Goal: Transaction & Acquisition: Book appointment/travel/reservation

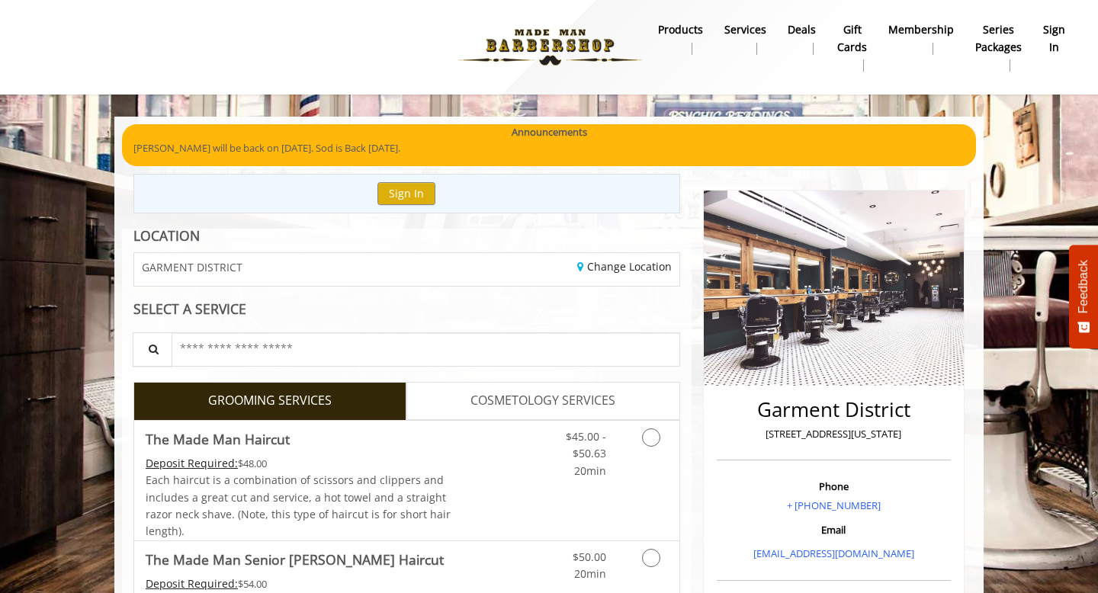
click at [560, 385] on link "COSMETOLOGY SERVICES" at bounding box center [542, 401] width 273 height 38
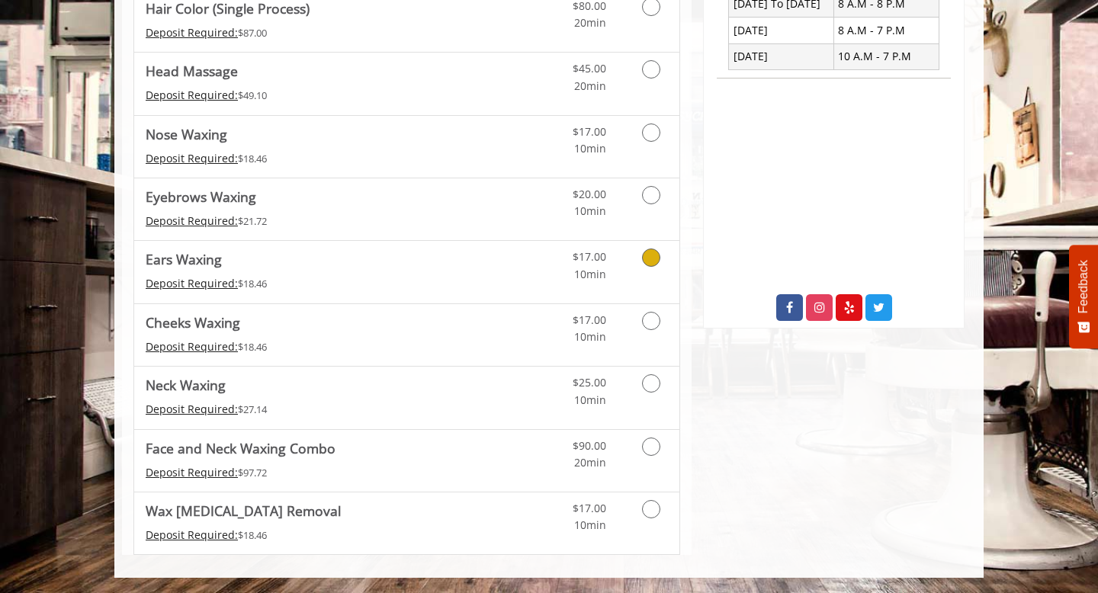
scroll to position [98, 0]
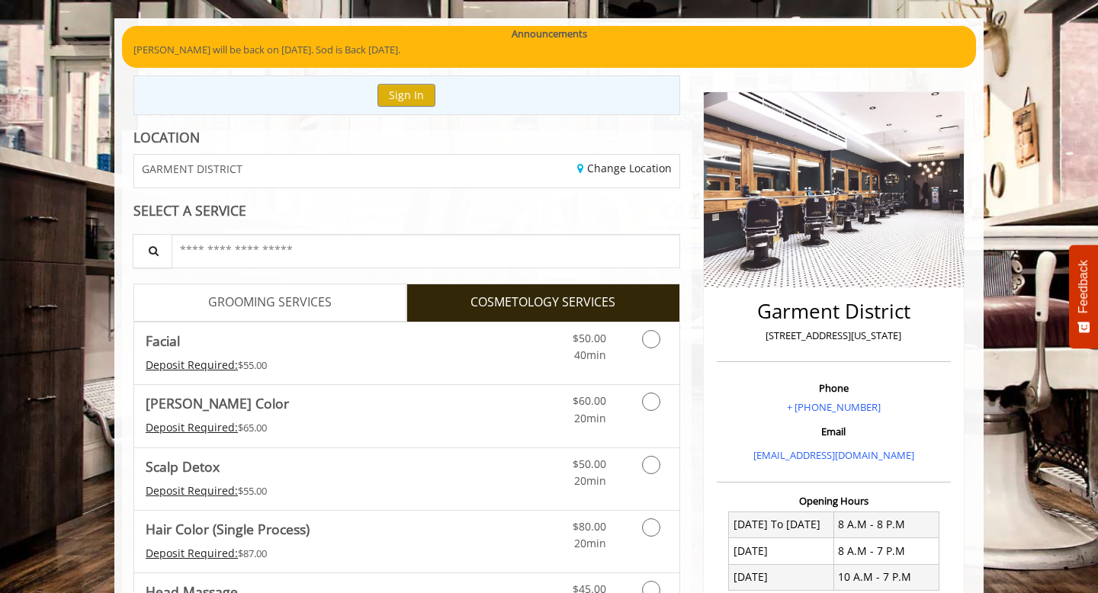
click at [249, 288] on link "GROOMING SERVICES" at bounding box center [269, 303] width 273 height 38
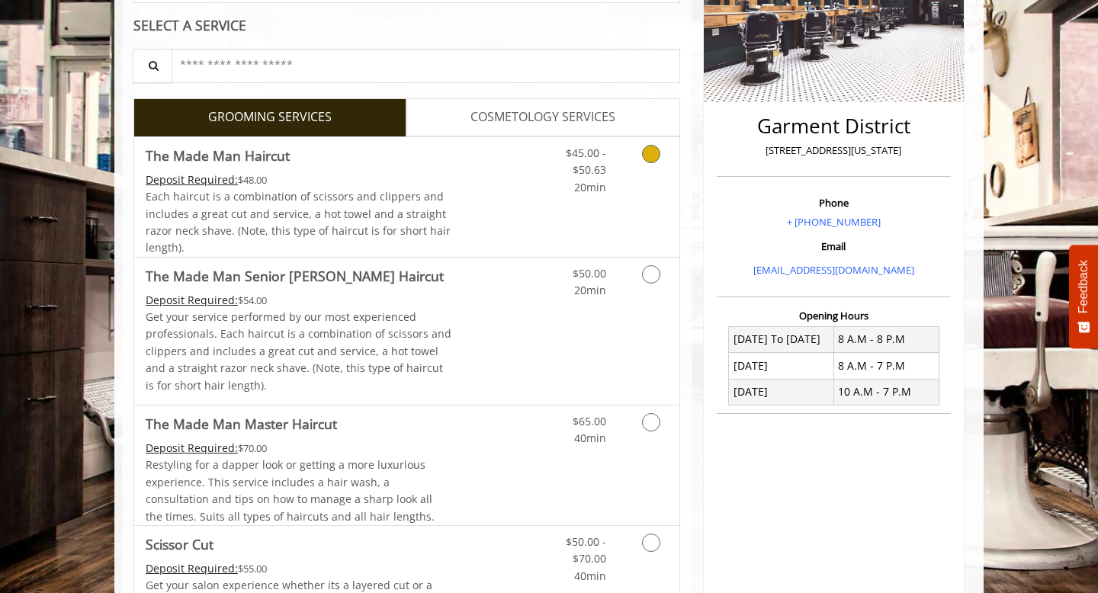
scroll to position [285, 0]
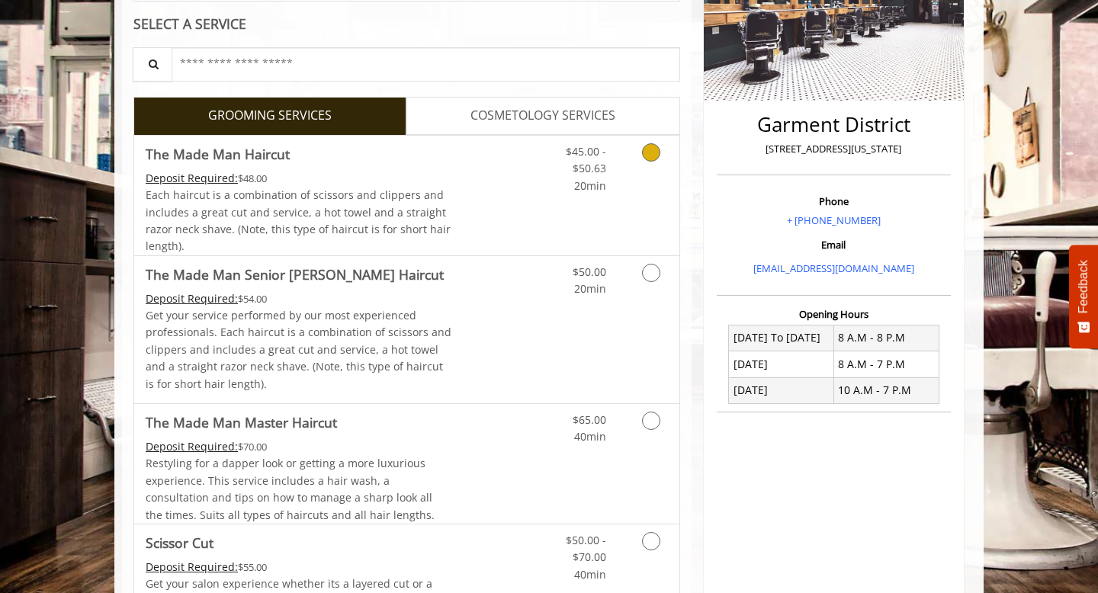
click at [356, 213] on span "Each haircut is a combination of scissors and clippers and includes a great cut…" at bounding box center [298, 220] width 305 height 66
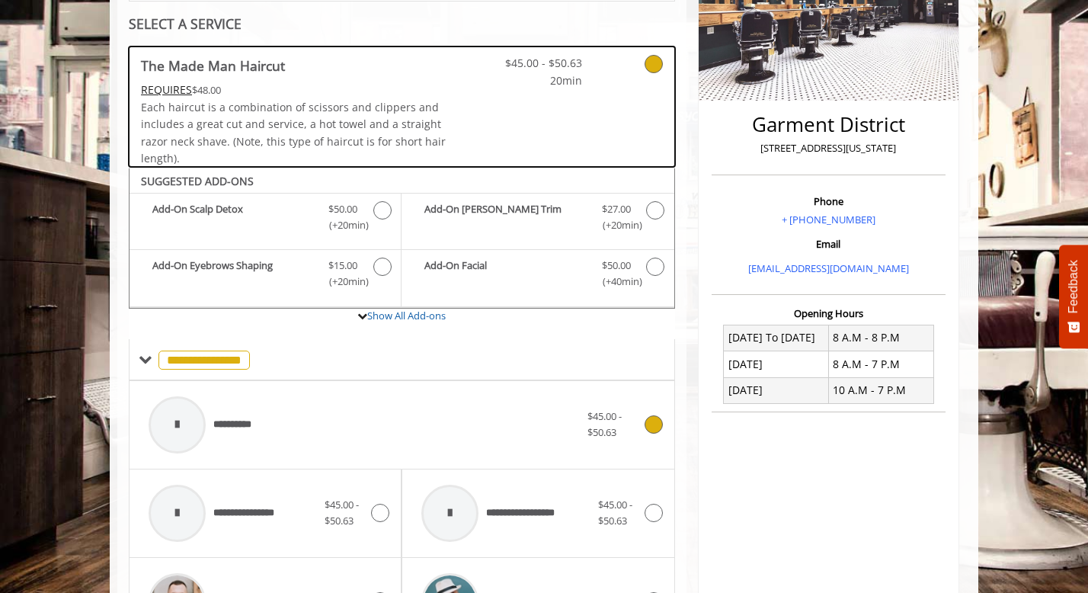
scroll to position [246, 0]
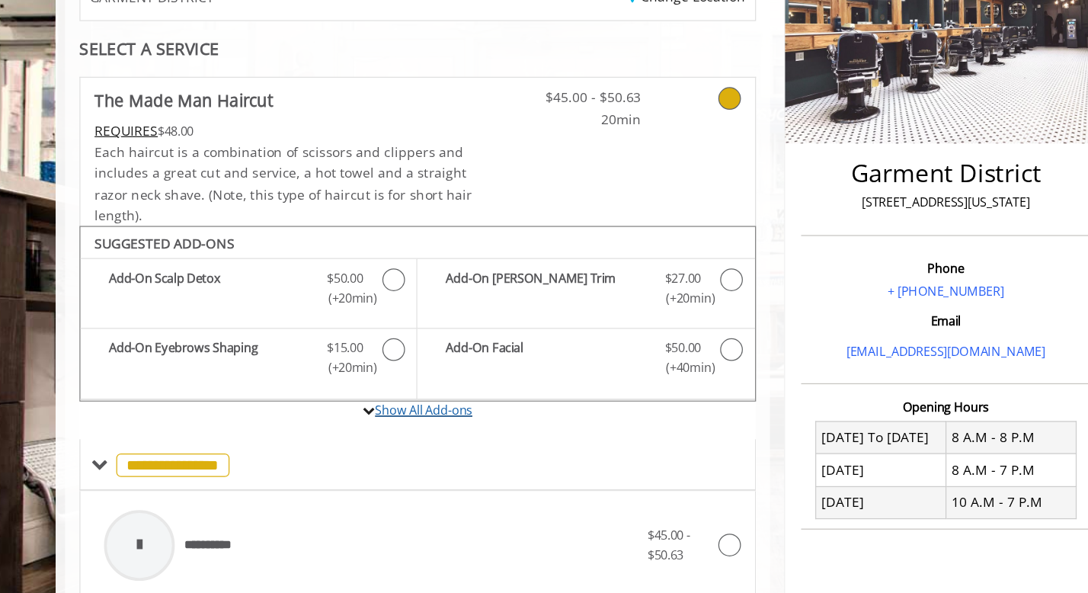
click at [383, 354] on link "Show All Add-ons" at bounding box center [406, 355] width 79 height 14
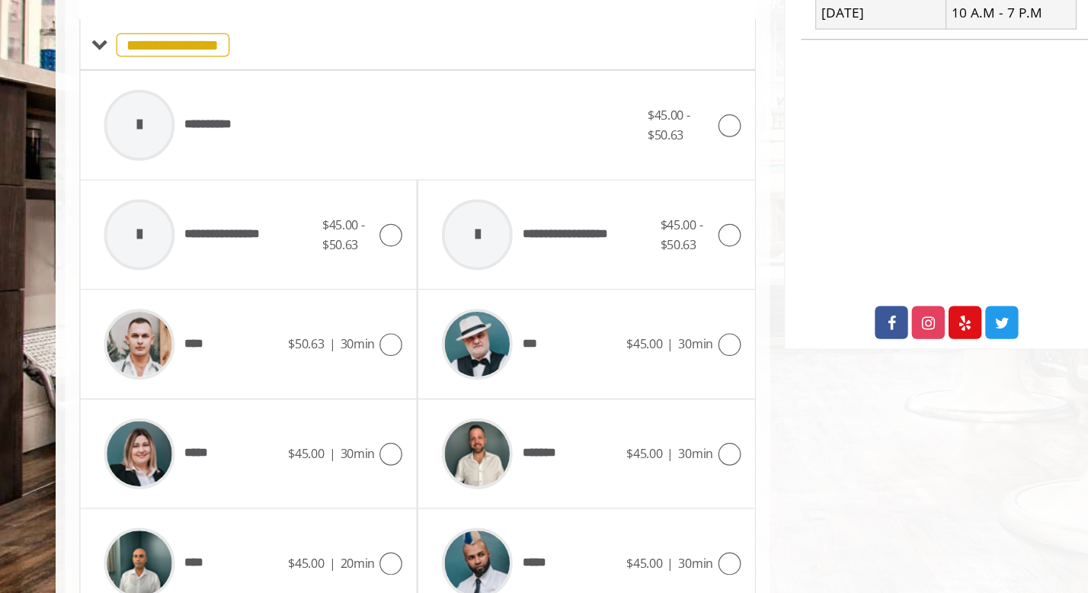
scroll to position [550, 0]
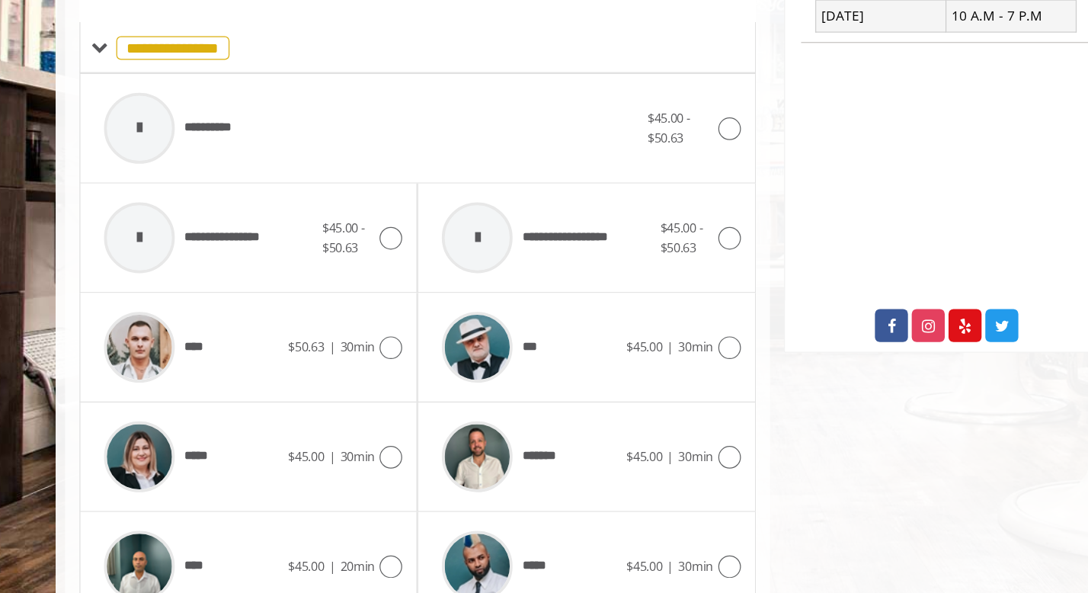
click at [374, 253] on div "**********" at bounding box center [402, 216] width 546 height 88
click at [581, 234] on div "**********" at bounding box center [364, 216] width 447 height 72
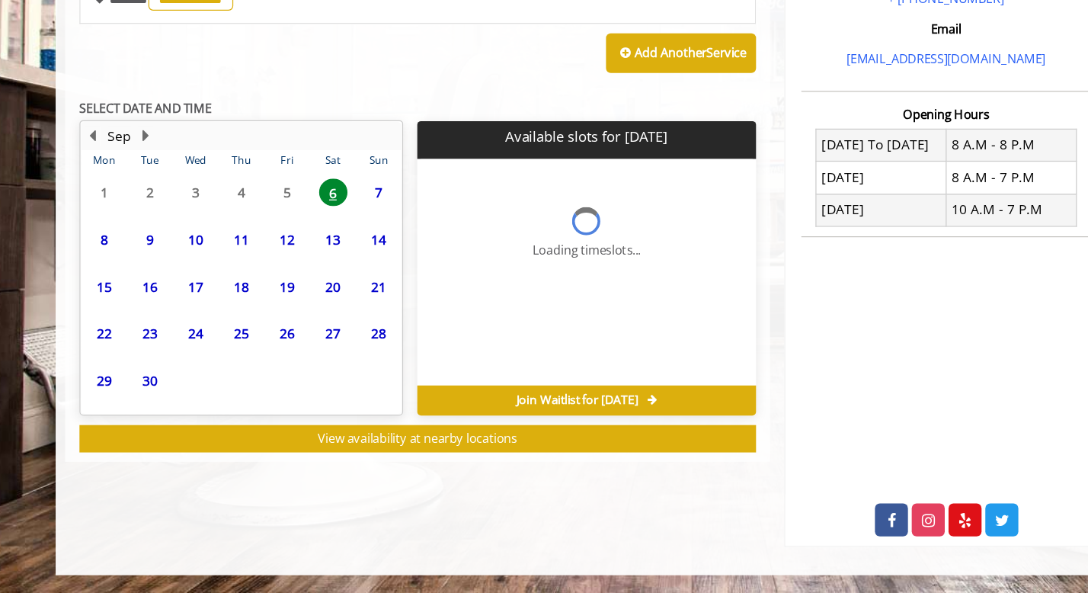
scroll to position [463, 0]
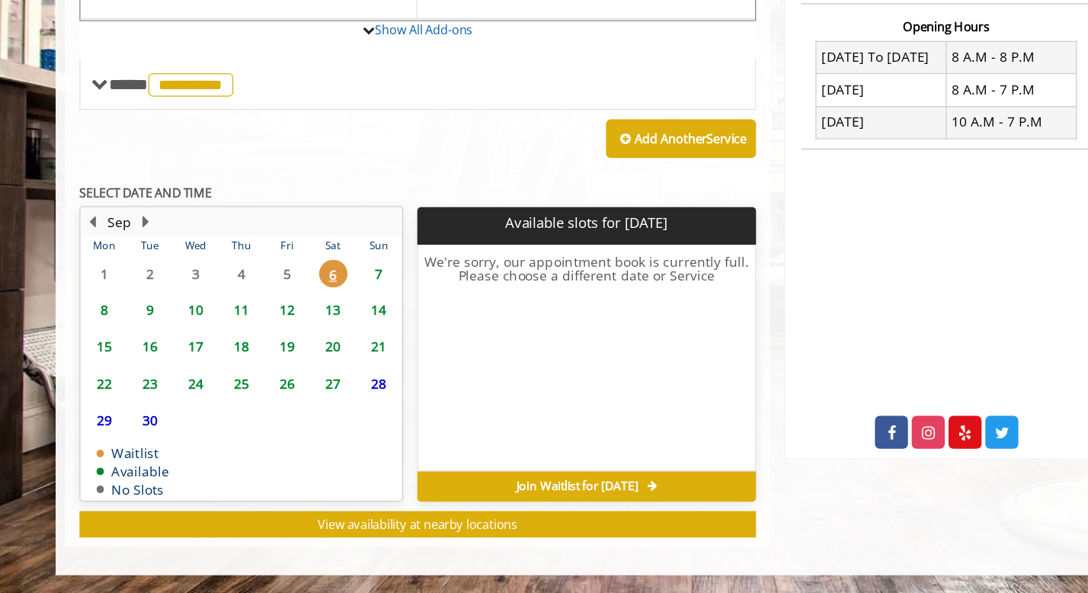
click at [368, 326] on span "7" at bounding box center [370, 335] width 23 height 22
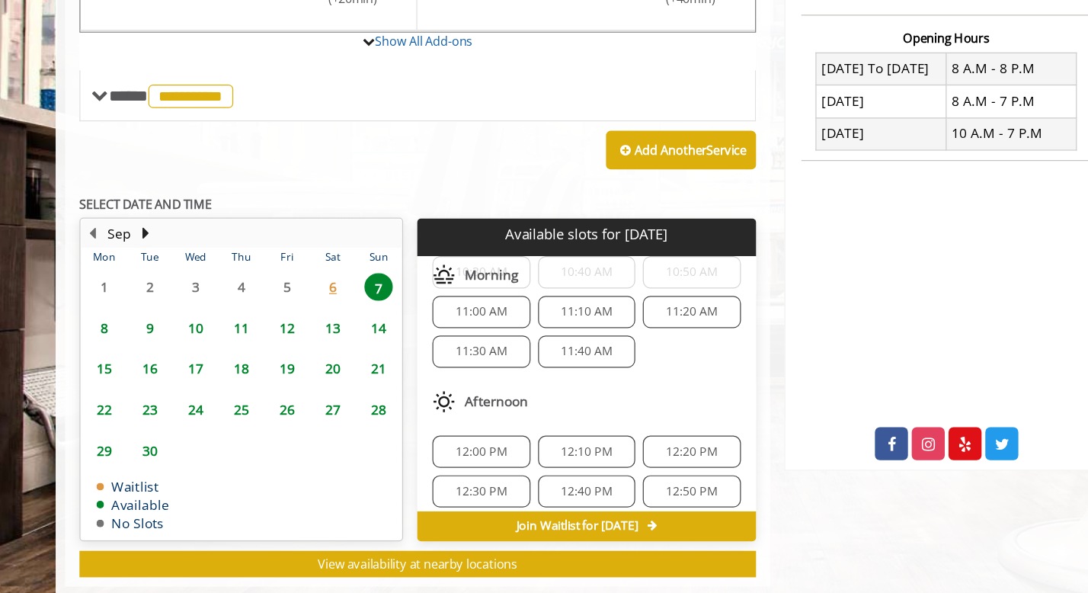
scroll to position [0, 0]
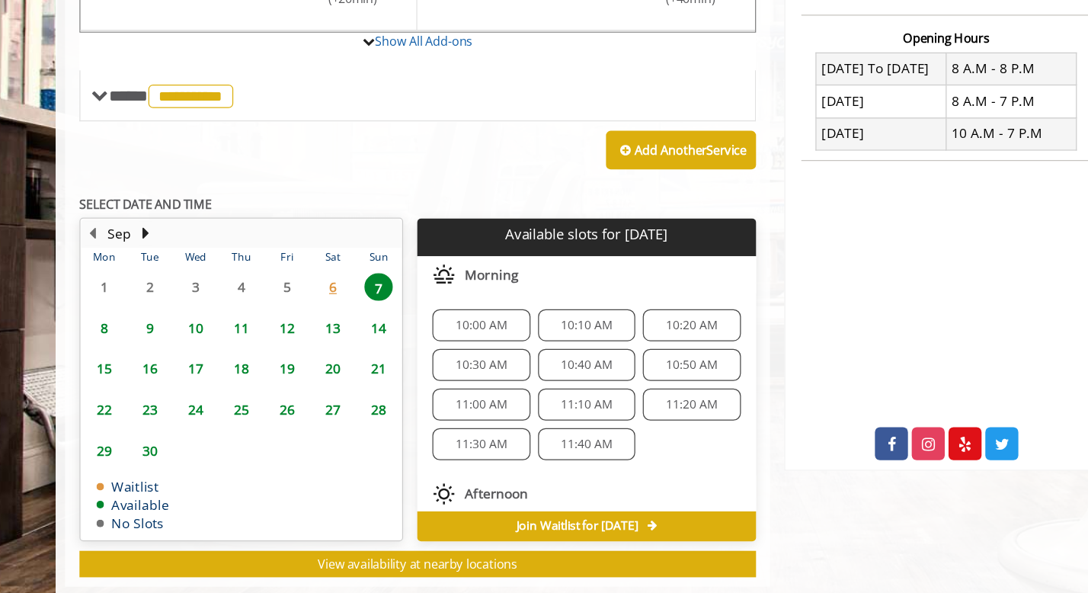
click at [451, 344] on span "10:00 AM" at bounding box center [454, 344] width 42 height 12
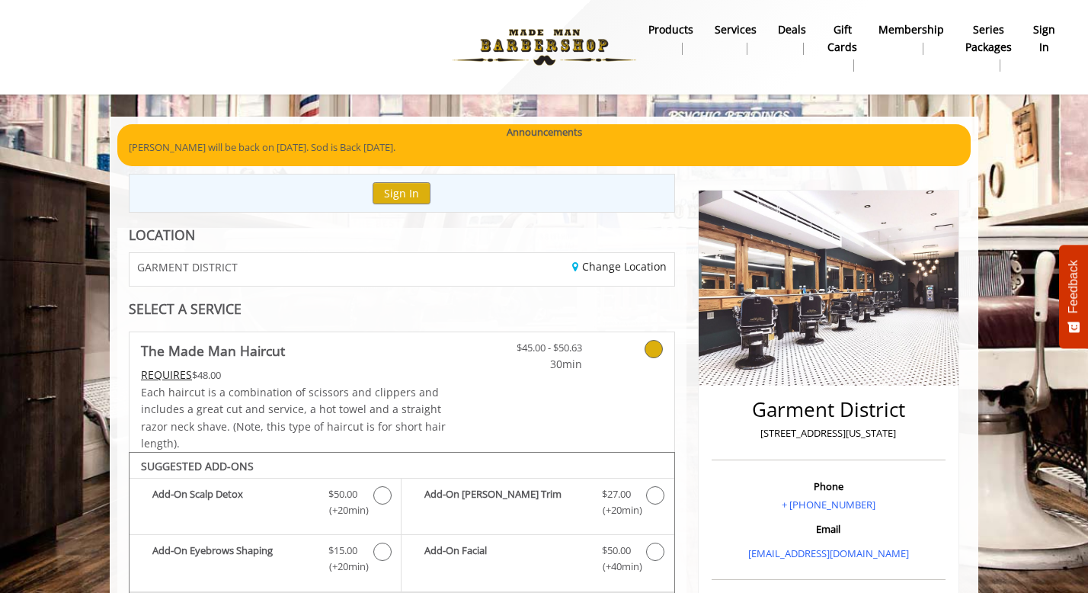
click at [549, 30] on img at bounding box center [545, 47] width 210 height 84
